Goal: Communication & Community: Connect with others

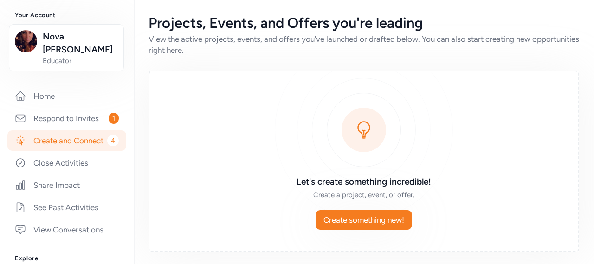
scroll to position [139, 0]
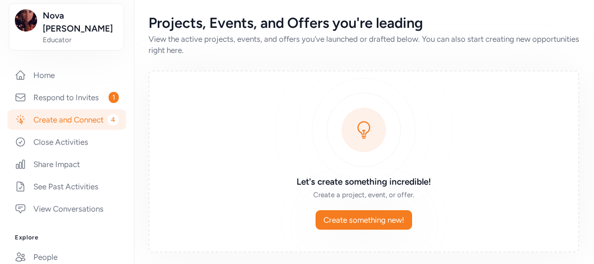
click at [63, 114] on link "Create and Connect 4" at bounding box center [66, 119] width 119 height 20
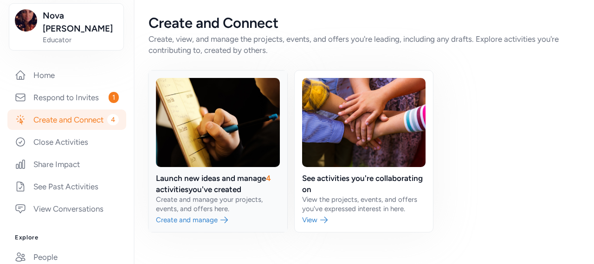
click at [208, 176] on link at bounding box center [217, 150] width 139 height 161
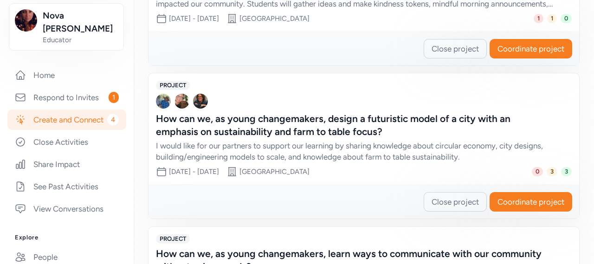
scroll to position [278, 0]
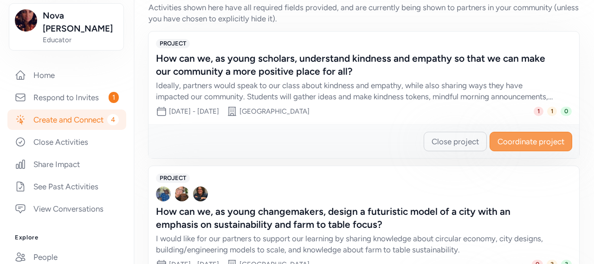
click at [503, 138] on span "Coordinate project" at bounding box center [530, 141] width 67 height 11
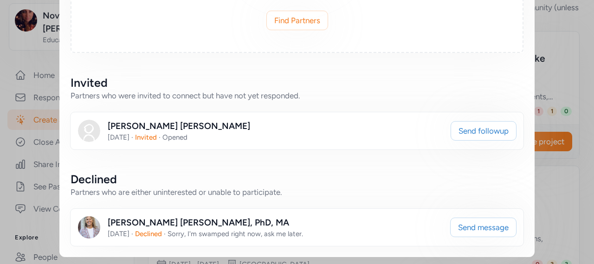
scroll to position [357, 0]
click at [486, 233] on button "Send message" at bounding box center [483, 226] width 66 height 19
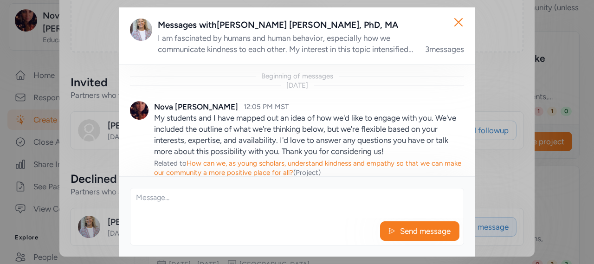
scroll to position [129, 0]
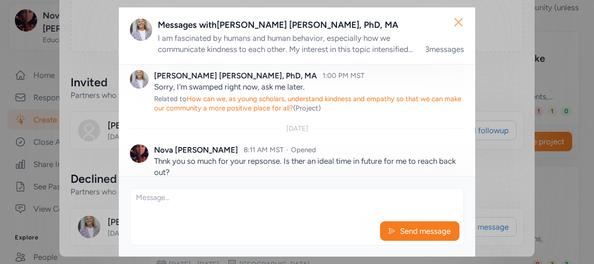
click at [459, 27] on icon "button" at bounding box center [458, 22] width 15 height 15
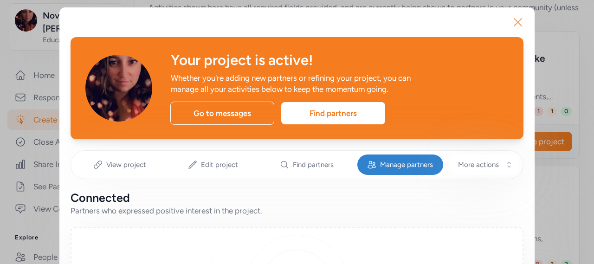
click at [513, 28] on icon "button" at bounding box center [517, 22] width 15 height 15
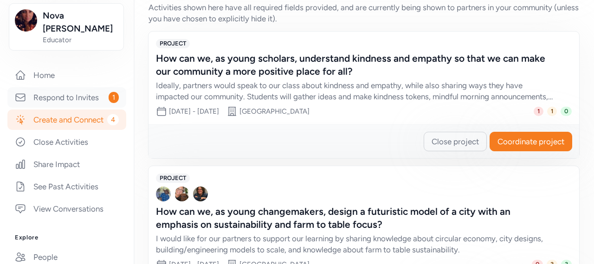
click at [88, 87] on link "Respond to Invites 1" at bounding box center [66, 97] width 119 height 20
